Goal: Task Accomplishment & Management: Manage account settings

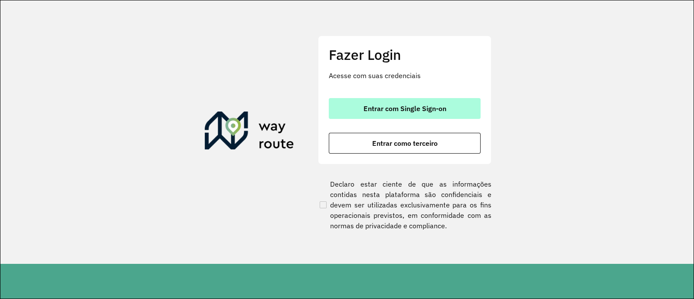
click at [395, 112] on span "Entrar com Single Sign-on" at bounding box center [405, 108] width 83 height 7
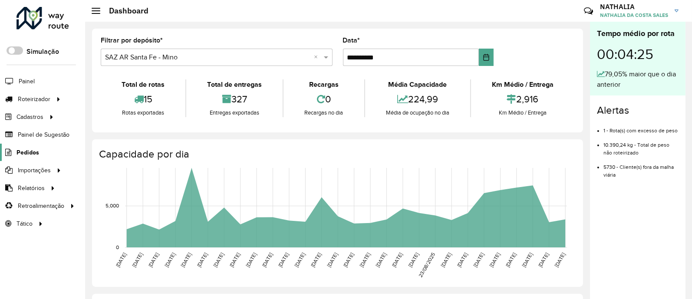
click at [24, 152] on span "Pedidos" at bounding box center [27, 152] width 23 height 9
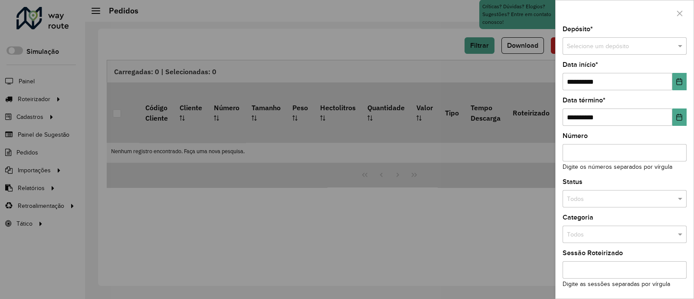
click at [423, 236] on div at bounding box center [347, 149] width 694 height 299
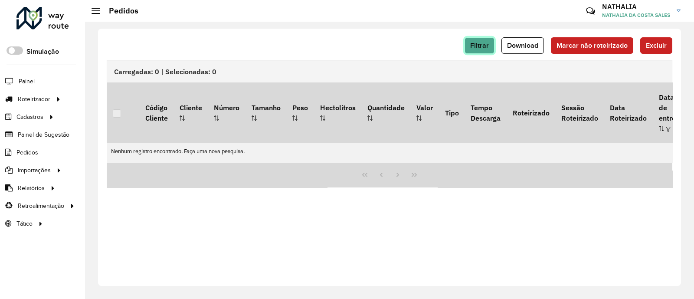
click at [494, 41] on button "Filtrar" at bounding box center [480, 45] width 30 height 16
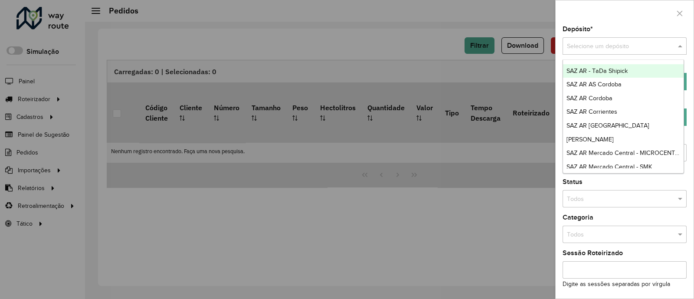
click at [552, 49] on input "text" at bounding box center [616, 47] width 98 height 10
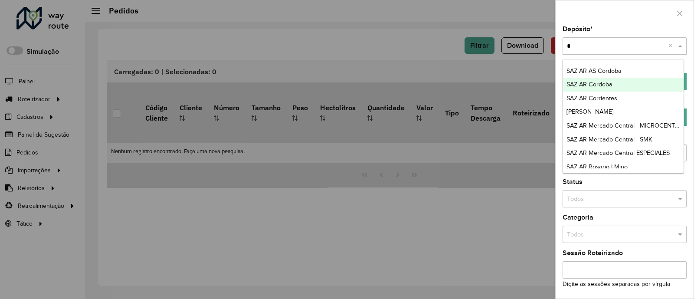
type input "**"
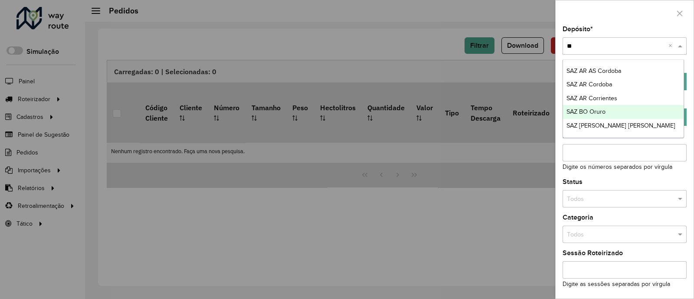
click at [552, 112] on div "SAZ BO Oruro" at bounding box center [623, 112] width 121 height 14
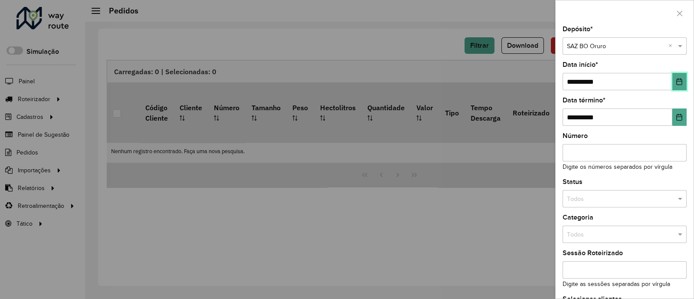
click at [552, 82] on icon "Choose Date" at bounding box center [679, 81] width 7 height 7
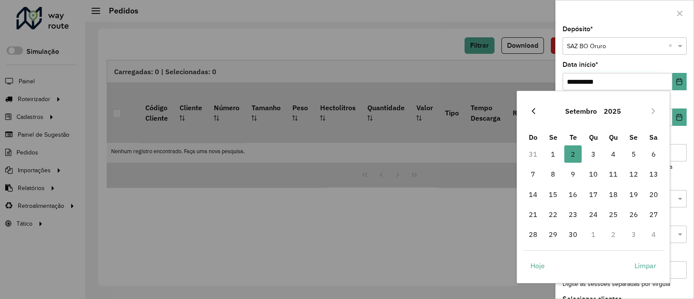
click at [531, 107] on button "Previous Month" at bounding box center [534, 111] width 14 height 14
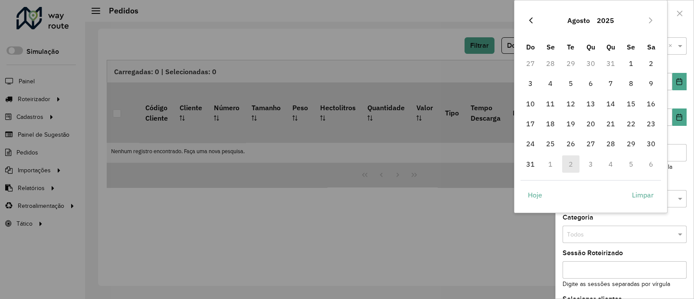
click at [530, 17] on icon "Previous Month" at bounding box center [531, 20] width 7 height 7
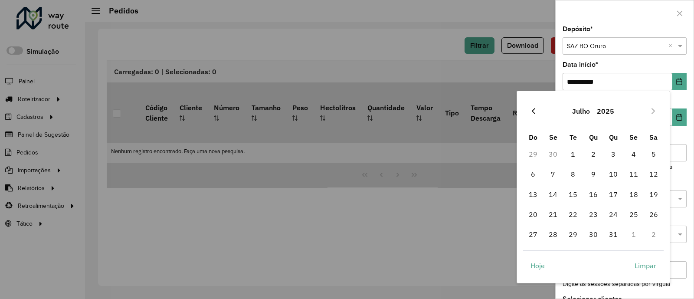
click at [533, 113] on icon "Previous Month" at bounding box center [533, 111] width 7 height 7
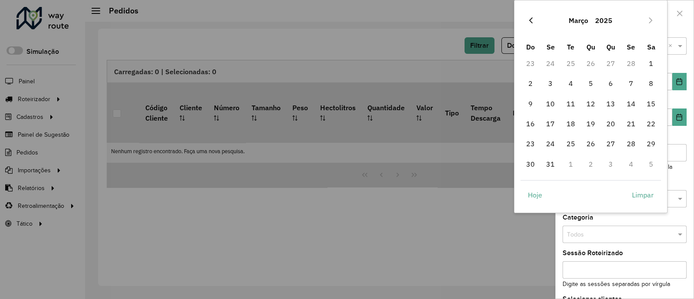
click at [530, 22] on icon "Previous Month" at bounding box center [531, 20] width 7 height 7
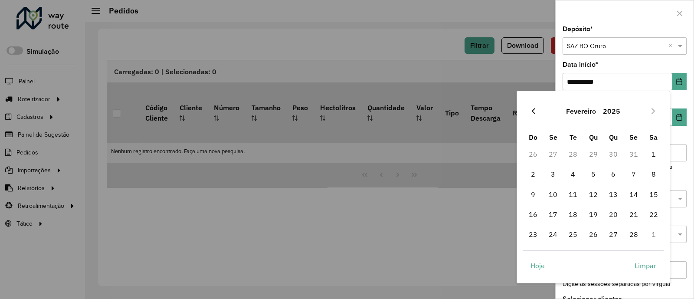
click at [533, 112] on icon "Previous Month" at bounding box center [533, 111] width 3 height 6
click at [552, 154] on span "1" at bounding box center [593, 153] width 17 height 17
type input "**********"
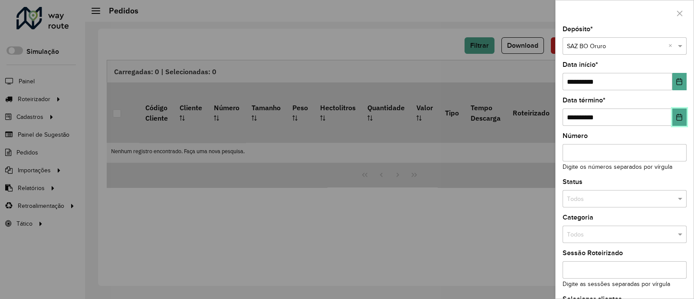
click at [552, 121] on button "Choose Date" at bounding box center [680, 116] width 14 height 17
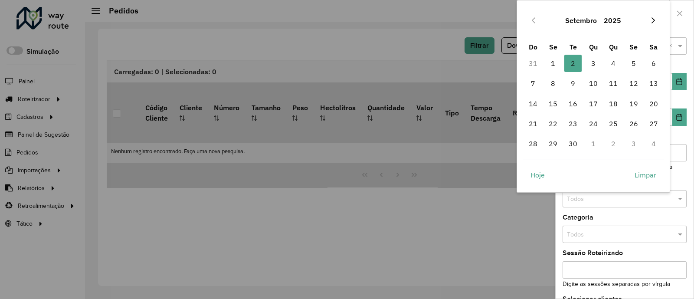
click at [552, 21] on button "Next Month" at bounding box center [654, 20] width 14 height 14
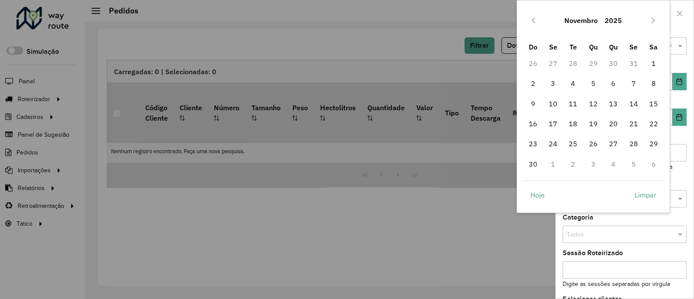
click at [552, 21] on button "Next Month" at bounding box center [654, 20] width 14 height 14
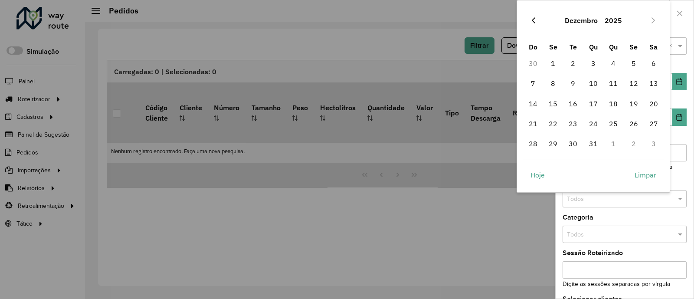
click at [534, 17] on icon "Previous Month" at bounding box center [533, 20] width 7 height 7
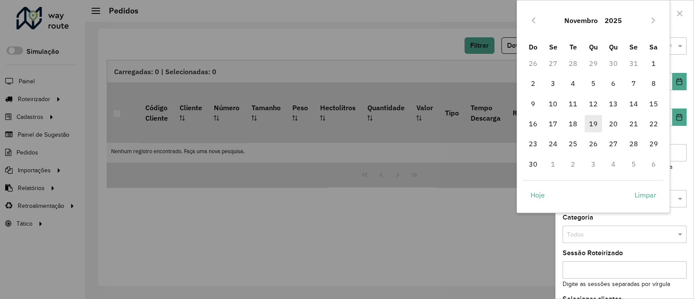
click at [552, 128] on span "19" at bounding box center [593, 123] width 17 height 17
type input "**********"
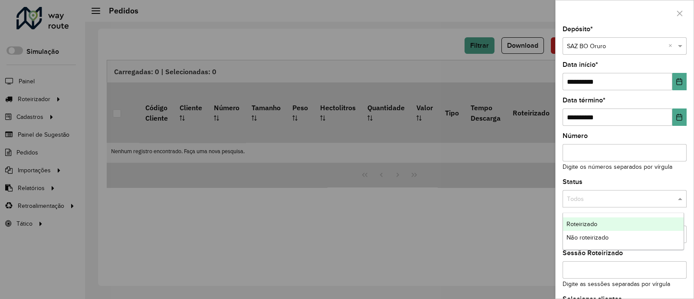
click at [552, 200] on input "text" at bounding box center [616, 199] width 98 height 10
click at [552, 235] on span "Não roteirizado" at bounding box center [588, 237] width 42 height 7
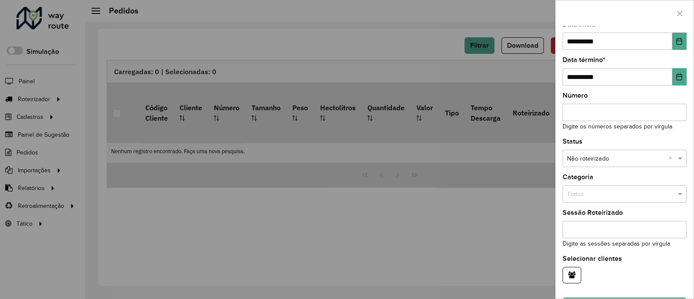
scroll to position [67, 0]
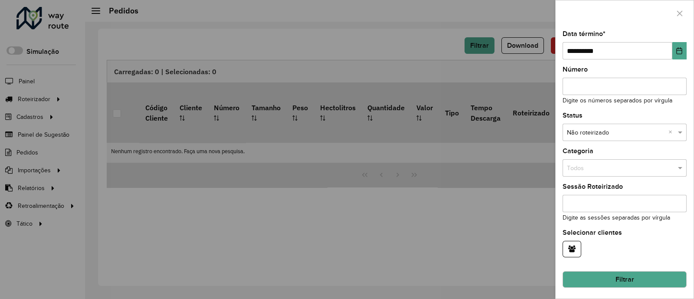
click at [552, 239] on button "Filtrar" at bounding box center [625, 279] width 124 height 16
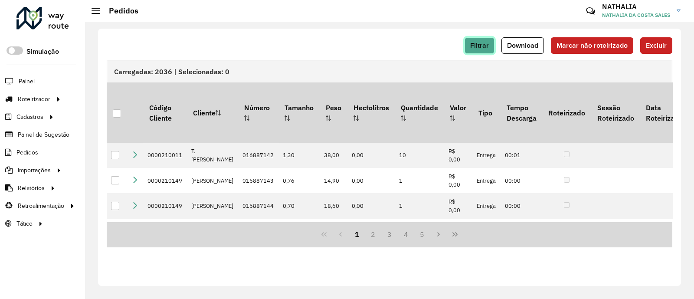
click at [482, 53] on button "Filtrar" at bounding box center [480, 45] width 30 height 16
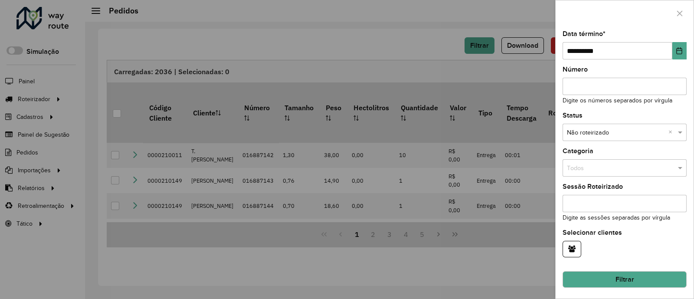
click at [235, 66] on div at bounding box center [347, 149] width 694 height 299
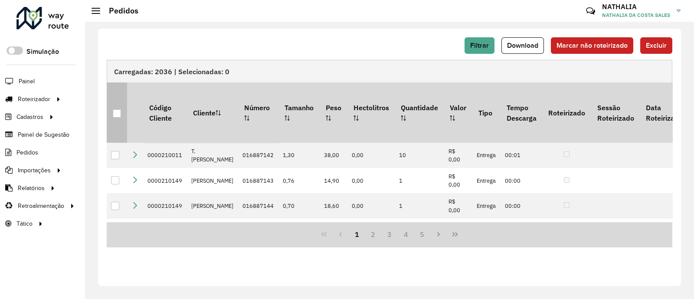
click at [114, 109] on div at bounding box center [117, 113] width 8 height 8
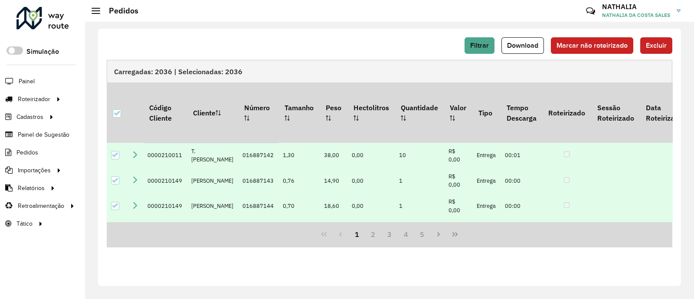
click at [552, 46] on span "Excluir" at bounding box center [656, 45] width 21 height 7
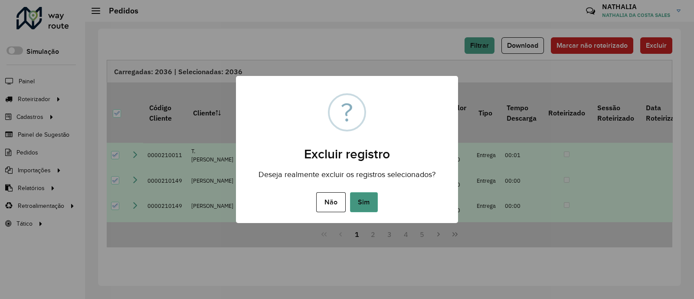
click at [371, 200] on button "Sim" at bounding box center [364, 202] width 28 height 20
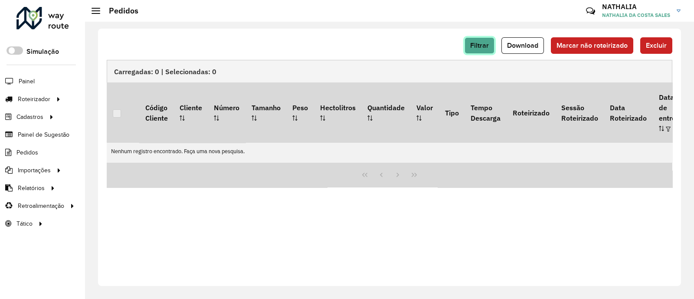
click at [481, 46] on span "Filtrar" at bounding box center [479, 45] width 19 height 7
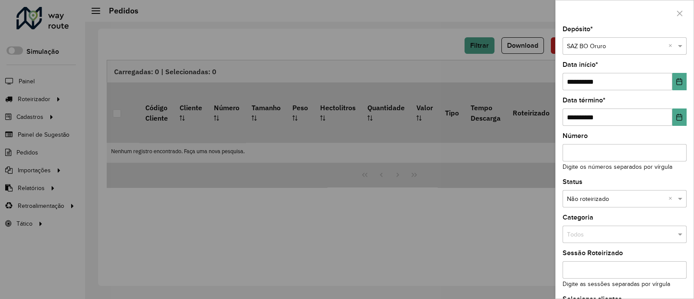
click at [200, 177] on div at bounding box center [347, 149] width 694 height 299
